Goal: Check status

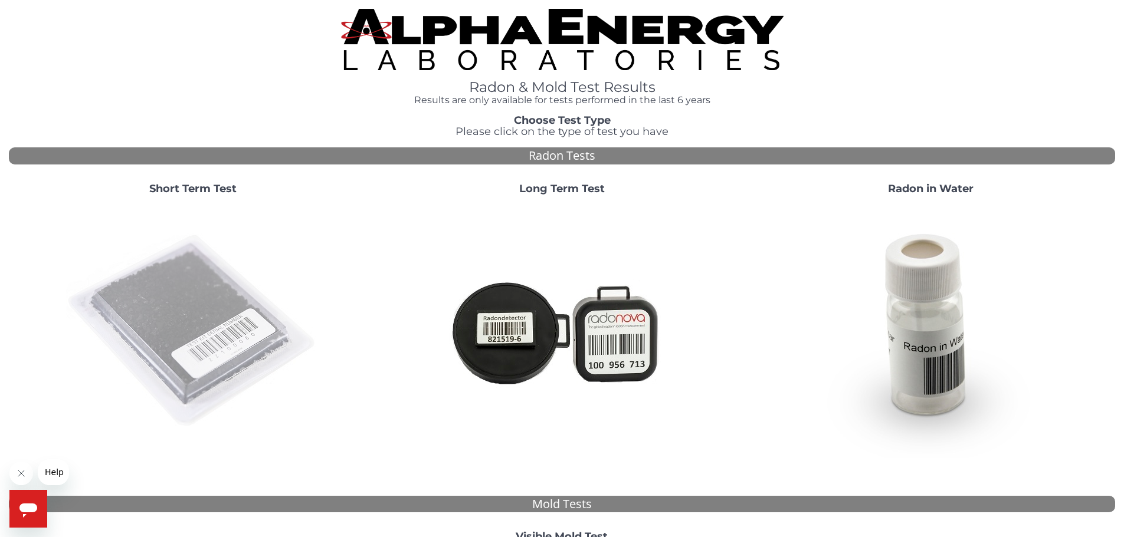
click at [161, 310] on img at bounding box center [193, 332] width 254 height 254
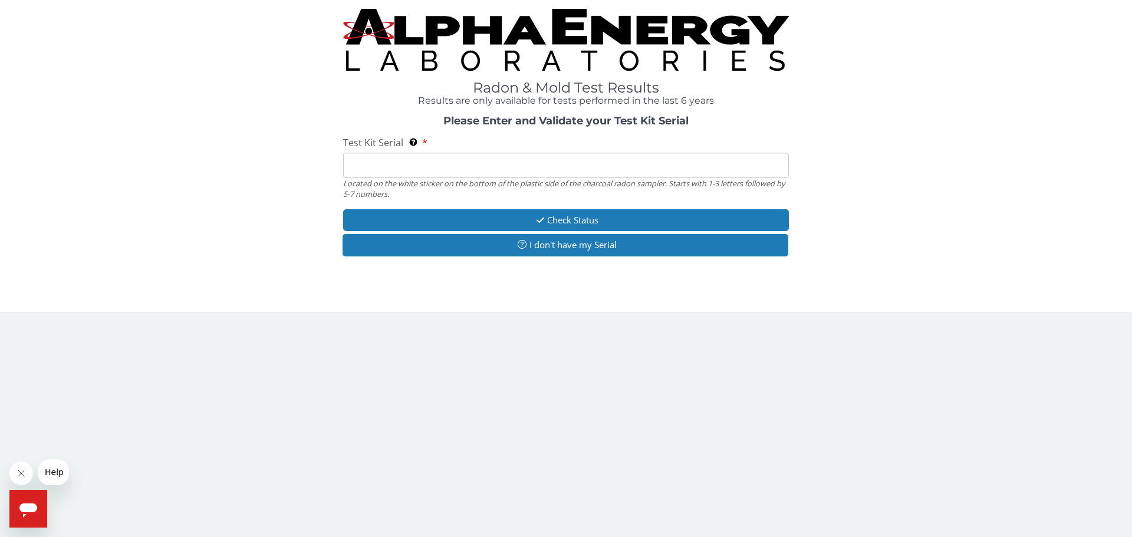
click at [163, 167] on div "Please Enter and Validate your Test Kit Serial Test Kit Serial Located on the w…" at bounding box center [566, 188] width 1115 height 144
click at [148, 121] on h3 "Please Enter and Validate your Test Kit Serial" at bounding box center [566, 122] width 892 height 12
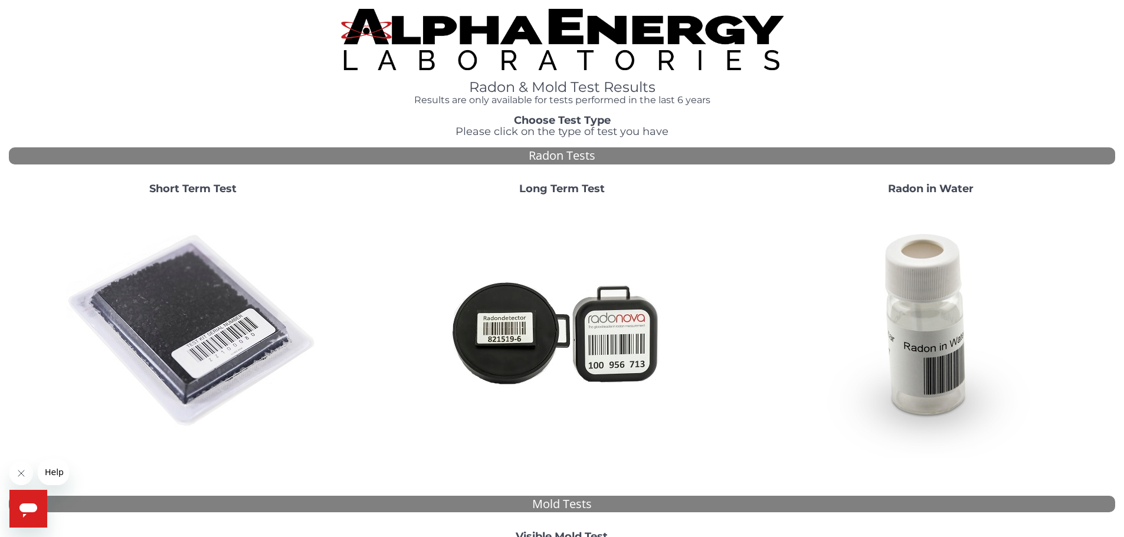
click at [188, 79] on div "Radon & Mold Test Results Results are only available for tests performed in the…" at bounding box center [562, 57] width 1106 height 97
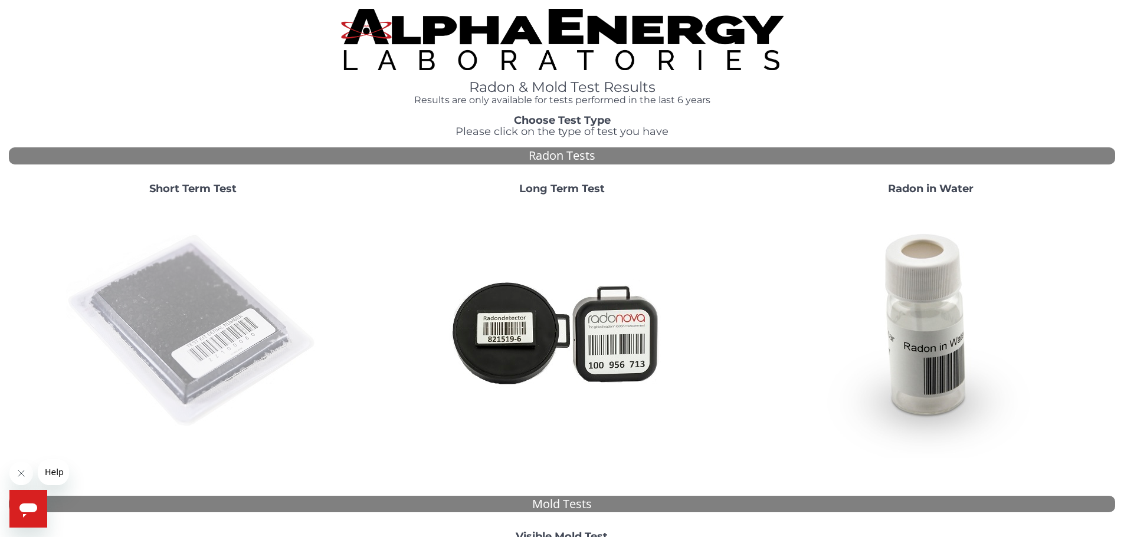
click at [179, 284] on img at bounding box center [193, 332] width 254 height 254
